Goal: Information Seeking & Learning: Learn about a topic

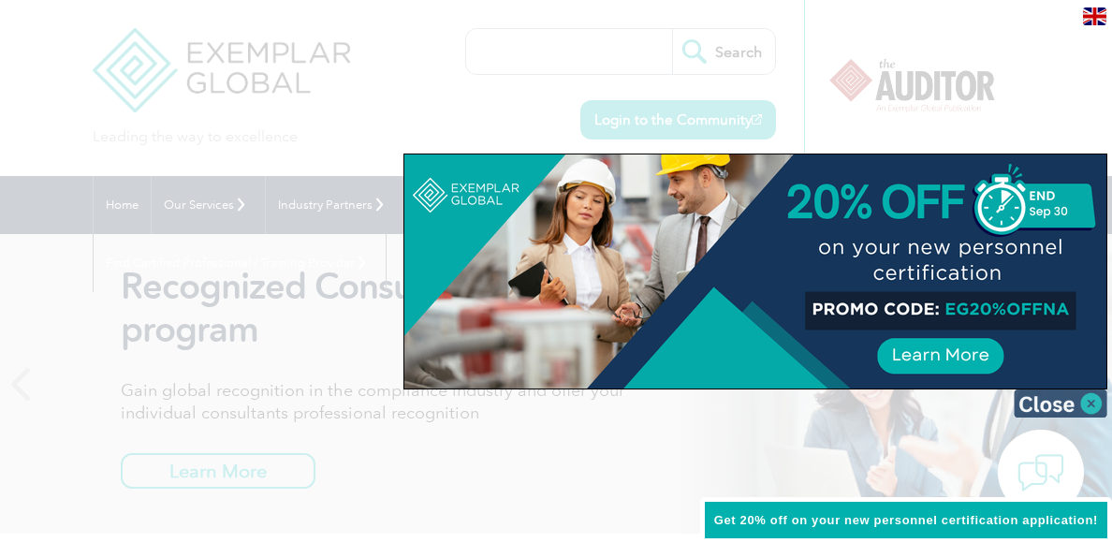
click at [1090, 406] on img at bounding box center [1061, 403] width 94 height 28
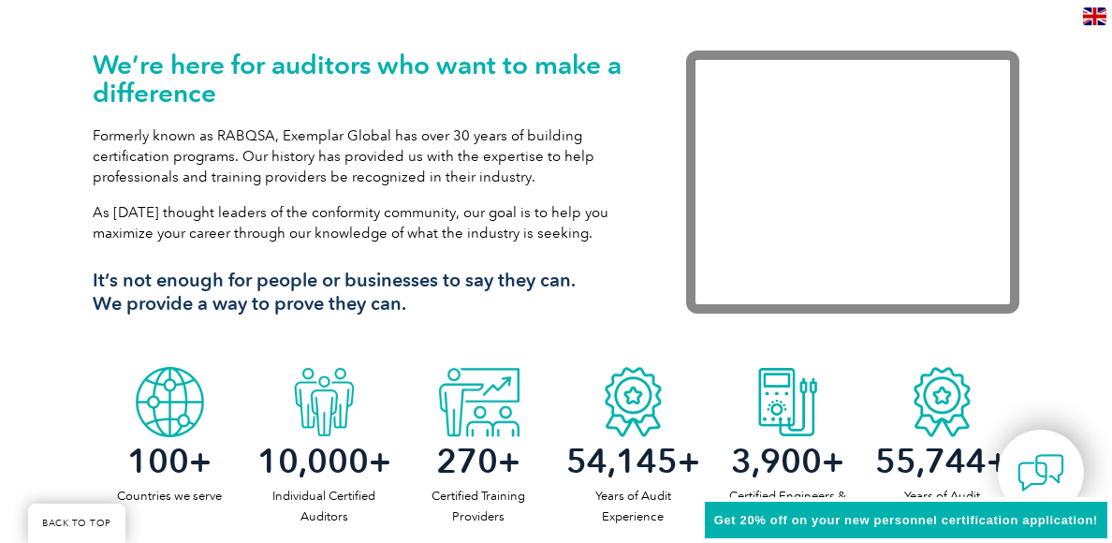
scroll to position [374, 0]
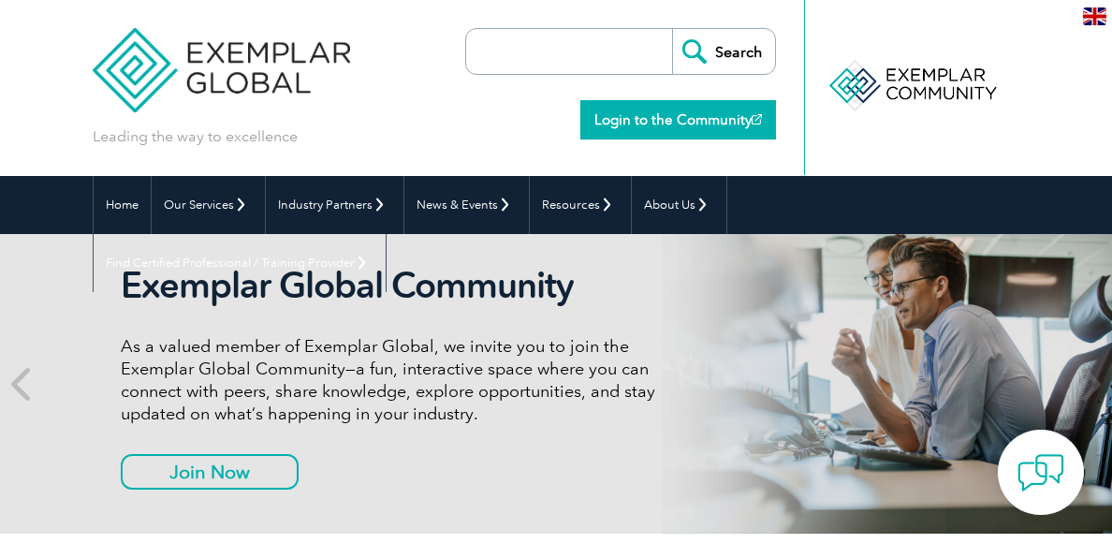
click at [621, 119] on link "Login to the Community" at bounding box center [678, 119] width 196 height 39
click at [142, 207] on link "Home" at bounding box center [122, 205] width 57 height 58
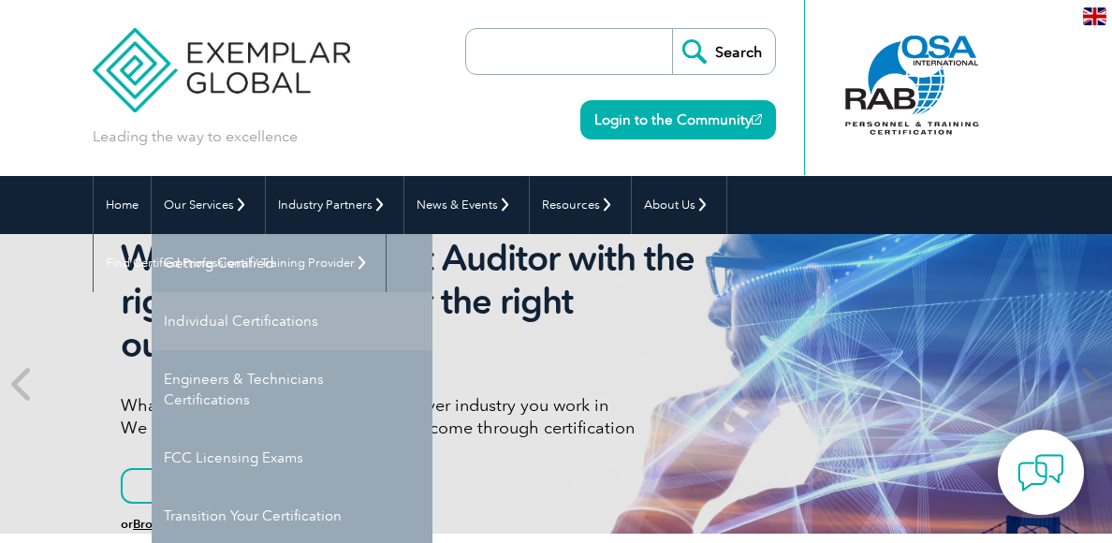
click at [236, 309] on link "Individual Certifications" at bounding box center [292, 321] width 281 height 58
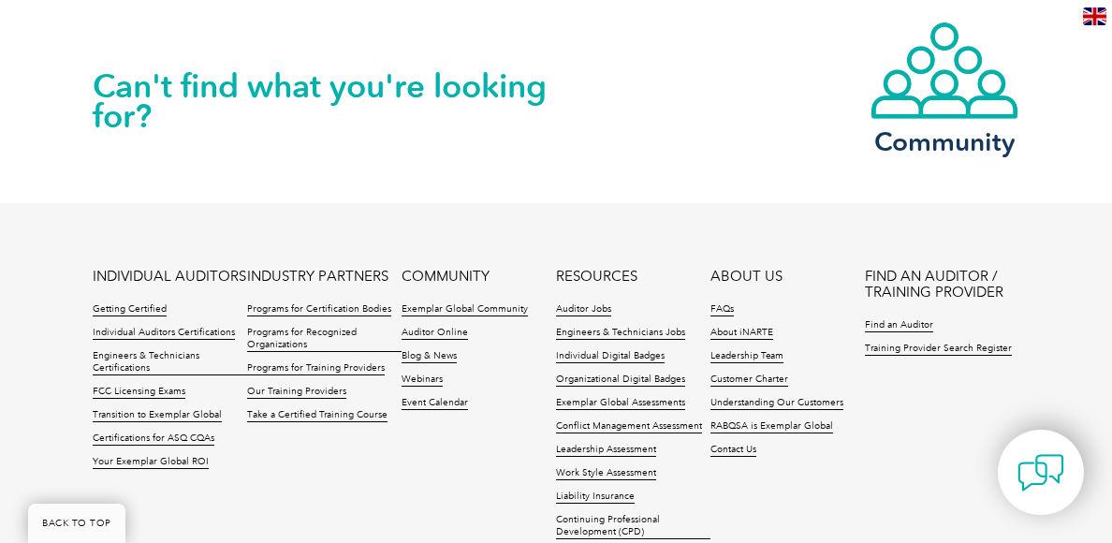
scroll to position [1966, 0]
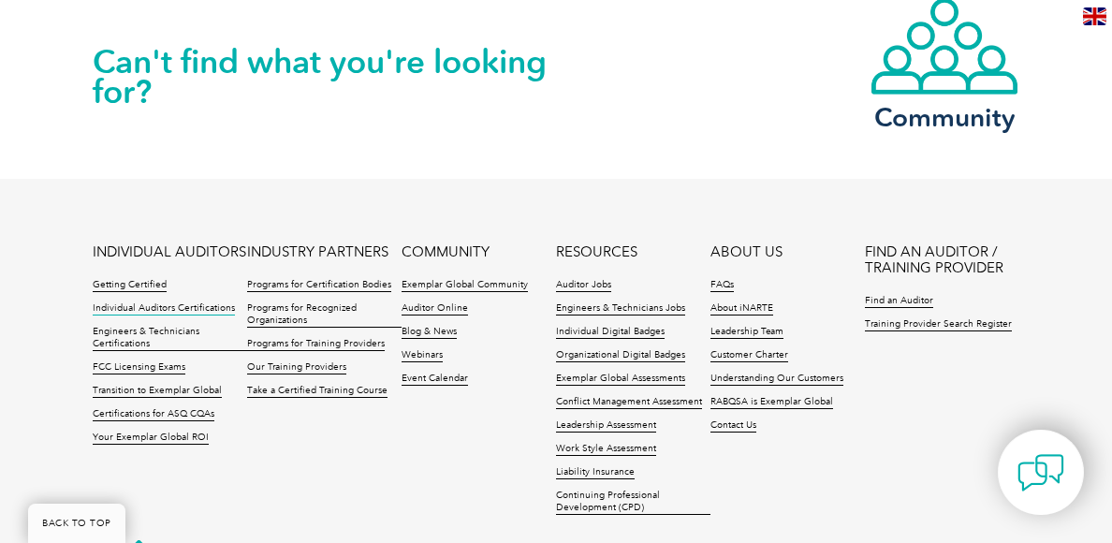
click at [136, 303] on link "Individual Auditors Certifications" at bounding box center [164, 308] width 142 height 13
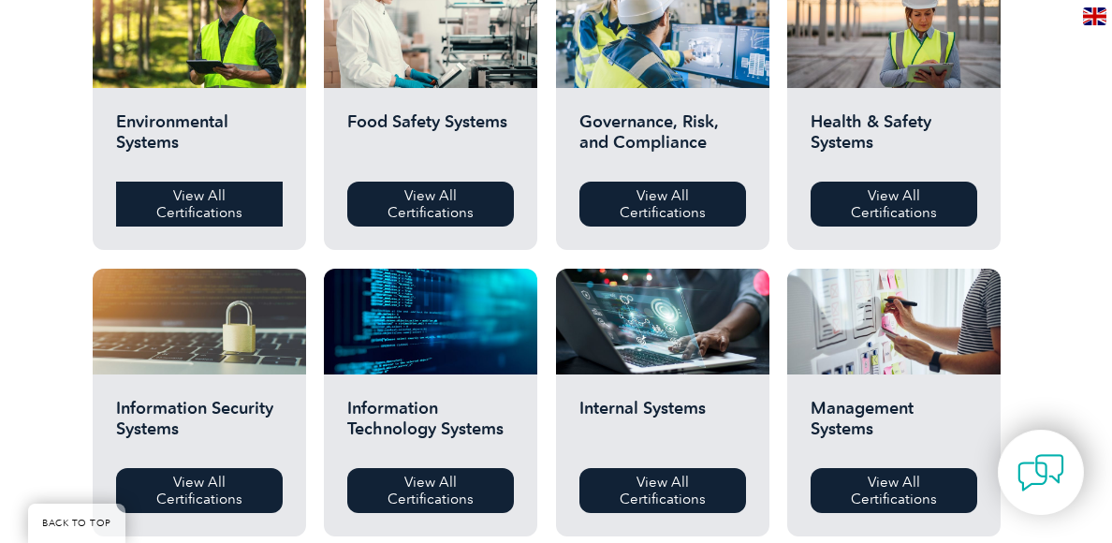
scroll to position [655, 0]
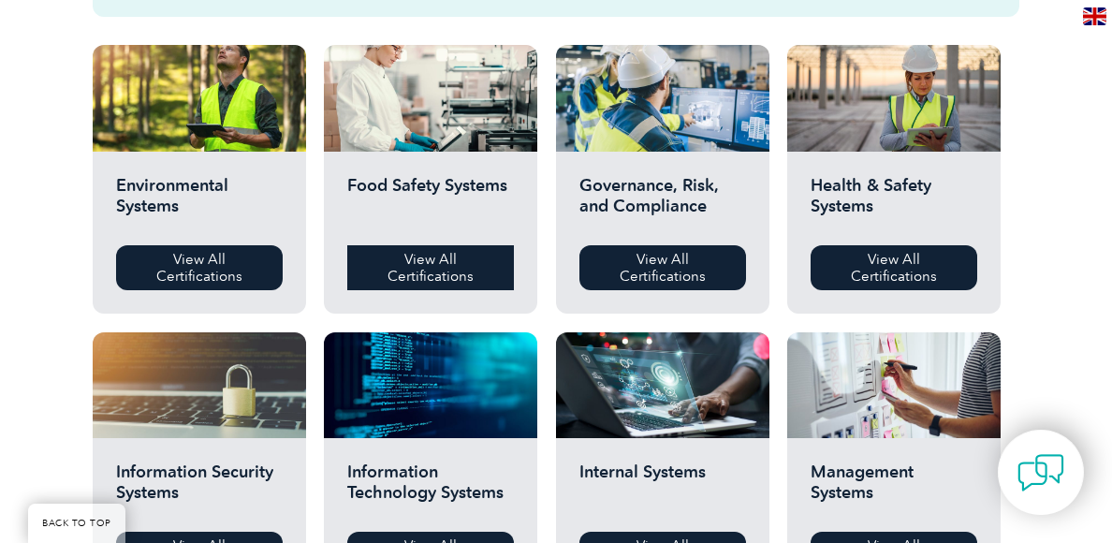
click at [468, 253] on link "View All Certifications" at bounding box center [430, 267] width 167 height 45
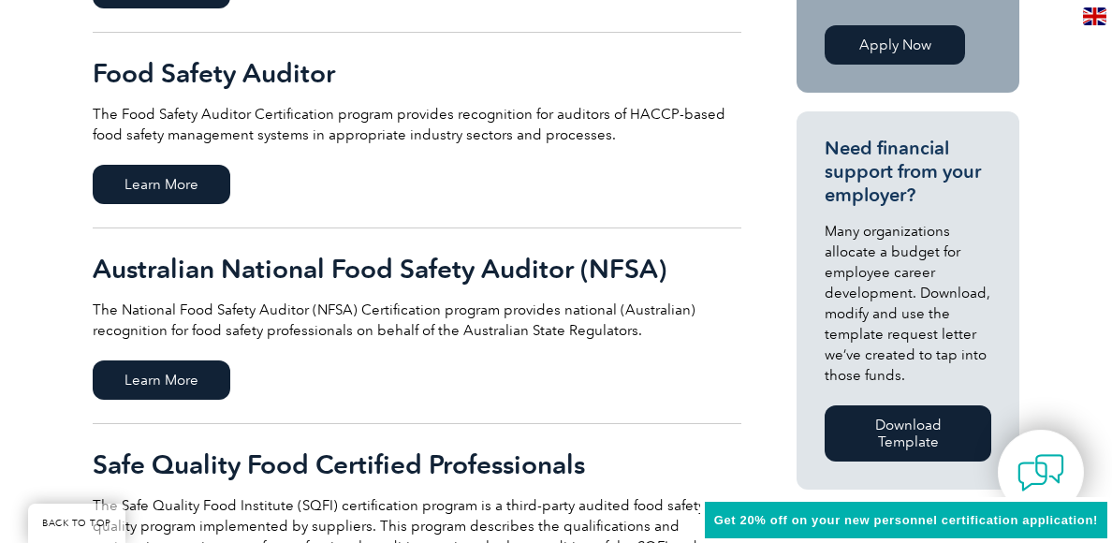
scroll to position [749, 0]
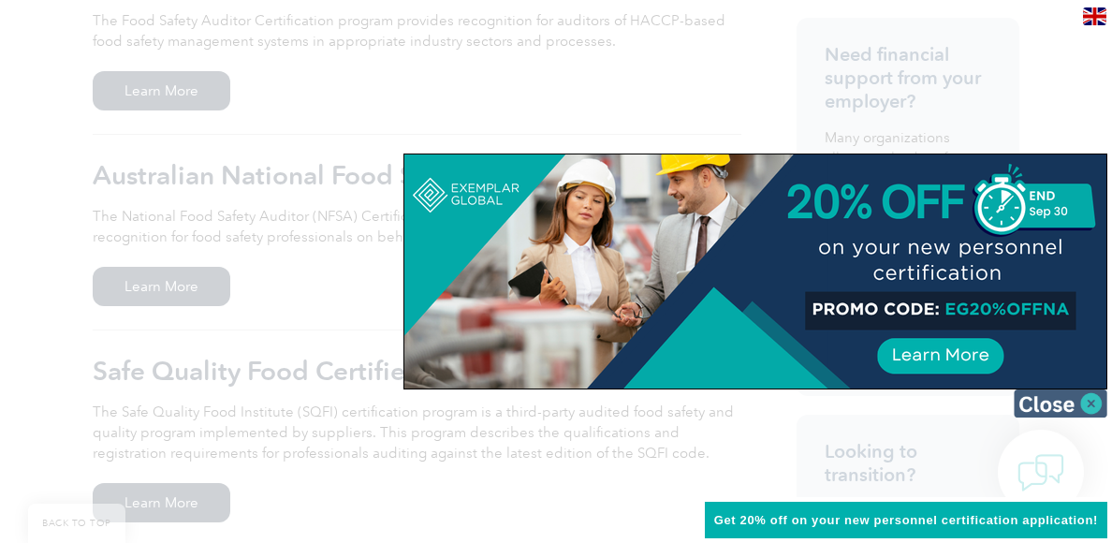
click at [1070, 402] on img at bounding box center [1061, 403] width 94 height 28
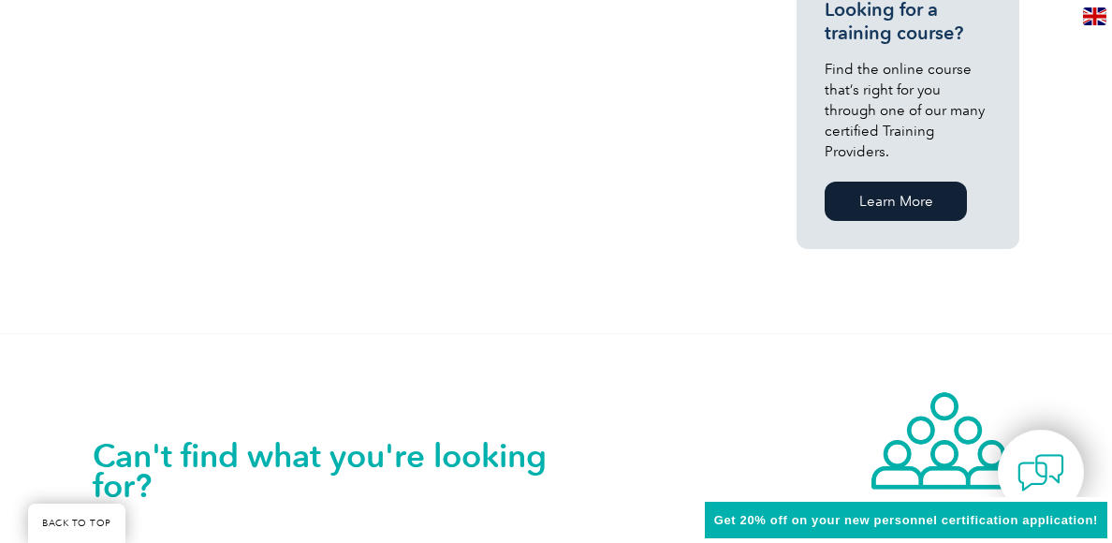
scroll to position [1498, 0]
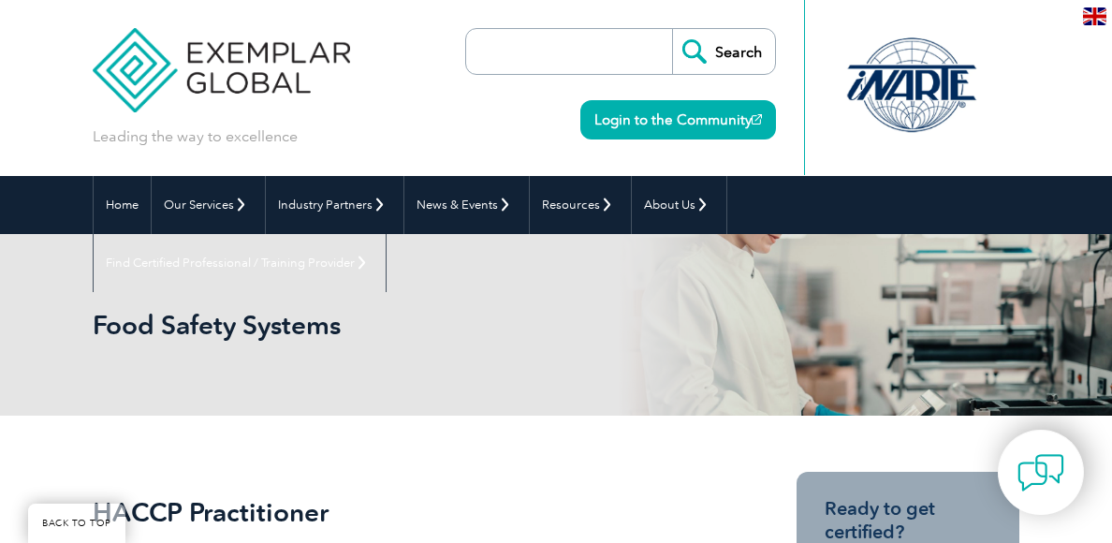
scroll to position [1498, 0]
